Goal: Task Accomplishment & Management: Manage account settings

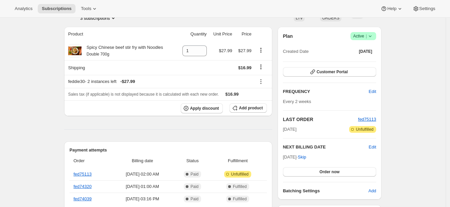
scroll to position [41, 0]
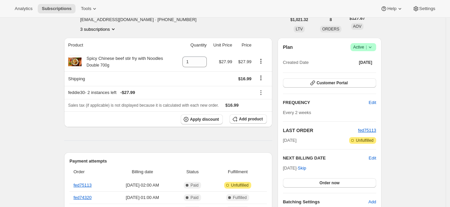
click at [111, 28] on button "3 subscriptions" at bounding box center [98, 29] width 36 height 7
click at [99, 39] on span "22495494322" at bounding box center [91, 41] width 27 height 5
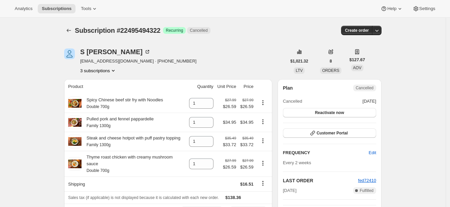
click at [107, 71] on button "3 subscriptions" at bounding box center [98, 70] width 36 height 7
click at [102, 105] on span "28298084530" at bounding box center [91, 105] width 27 height 5
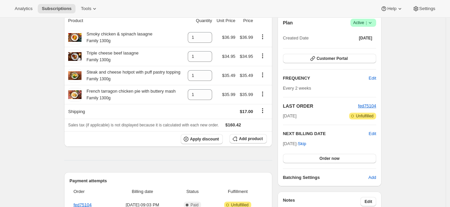
scroll to position [24, 0]
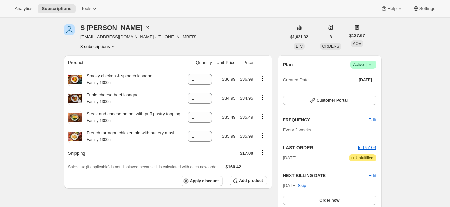
click at [97, 44] on button "3 subscriptions" at bounding box center [98, 46] width 36 height 7
click at [85, 72] on span "25905529010" at bounding box center [91, 69] width 27 height 5
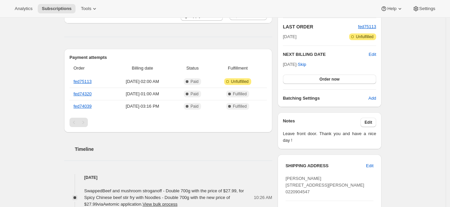
scroll to position [100, 0]
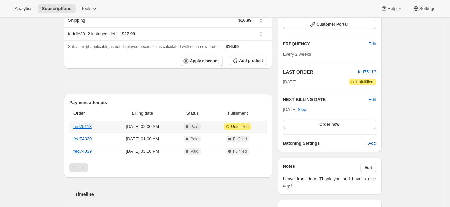
click at [132, 128] on span "[DATE] · 02:00 AM" at bounding box center [143, 126] width 60 height 7
click at [87, 124] on link "fed75113" at bounding box center [83, 126] width 18 height 5
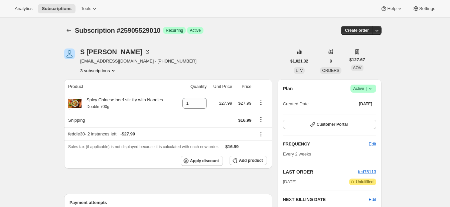
click at [376, 90] on span "Success Active |" at bounding box center [363, 89] width 26 height 8
click at [362, 111] on span "Cancel subscription" at bounding box center [366, 112] width 38 height 5
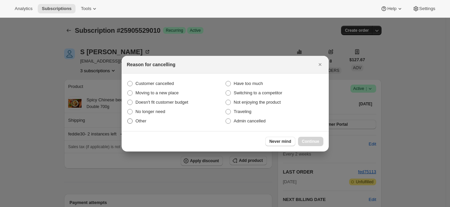
drag, startPoint x: 129, startPoint y: 120, endPoint x: 158, endPoint y: 124, distance: 29.6
click at [129, 121] on span ":rj7:" at bounding box center [129, 120] width 5 height 5
click at [128, 119] on input "Other" at bounding box center [127, 118] width 0 height 0
radio input "true"
click at [144, 112] on span "No longer need" at bounding box center [151, 111] width 30 height 5
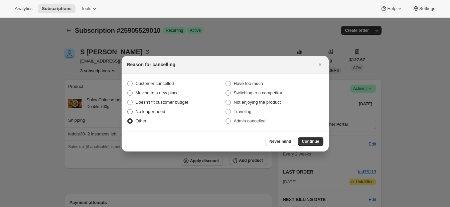
click at [128, 109] on input "No longer need" at bounding box center [127, 109] width 0 height 0
radio input "true"
radio input "false"
click at [311, 137] on button "Continue" at bounding box center [310, 141] width 25 height 9
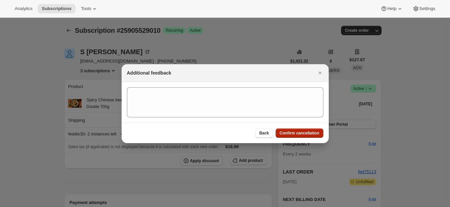
click at [296, 130] on button "Confirm cancellation" at bounding box center [300, 132] width 48 height 9
